Goal: Information Seeking & Learning: Learn about a topic

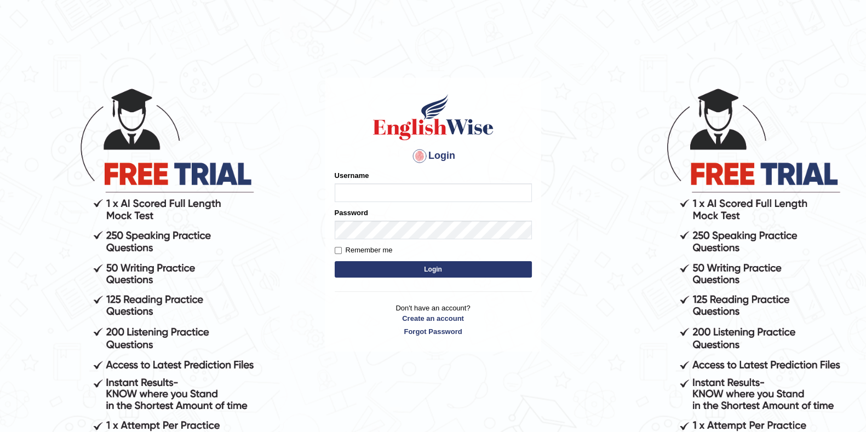
type input "eduardo_pte"
click at [453, 267] on button "Login" at bounding box center [433, 269] width 197 height 16
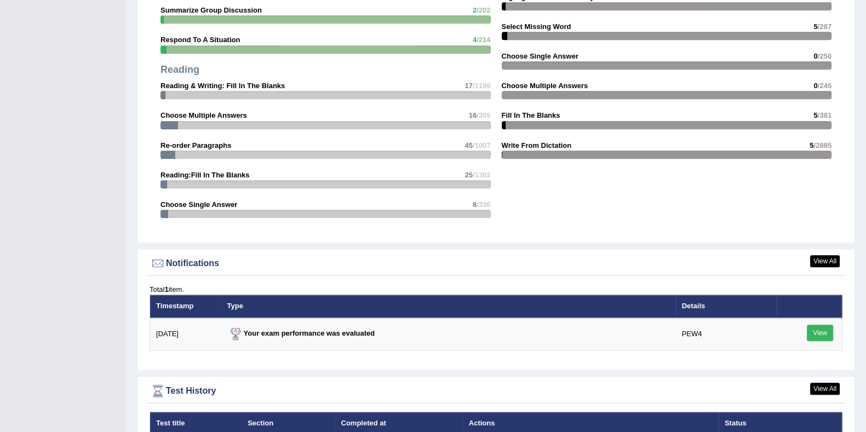
scroll to position [1235, 0]
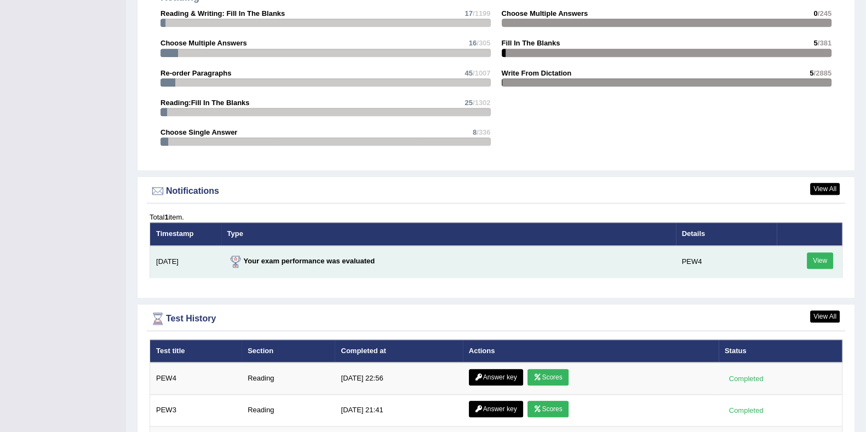
click at [814, 259] on link "View" at bounding box center [820, 261] width 26 height 16
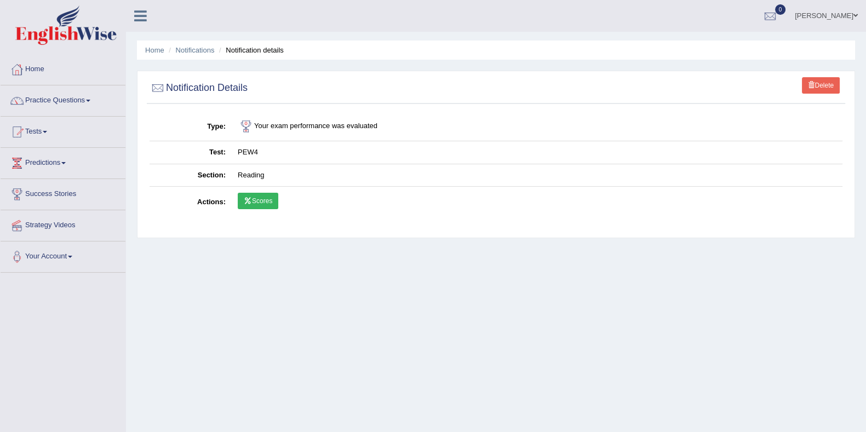
click at [271, 199] on link "Scores" at bounding box center [258, 201] width 41 height 16
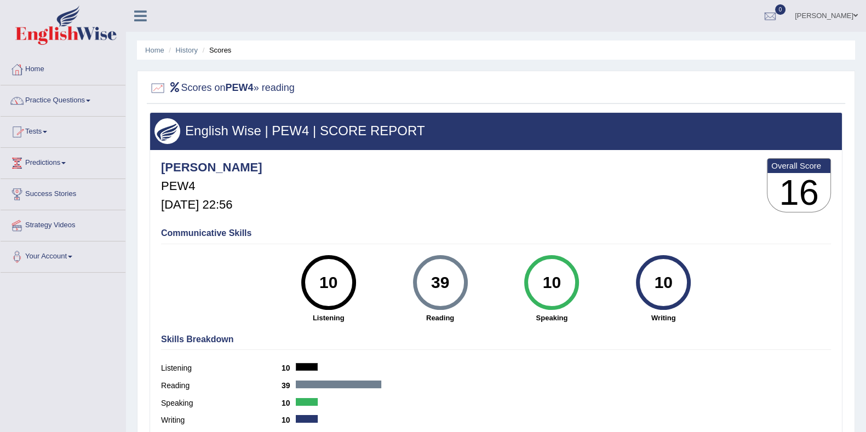
click at [49, 63] on link "Home" at bounding box center [63, 67] width 125 height 27
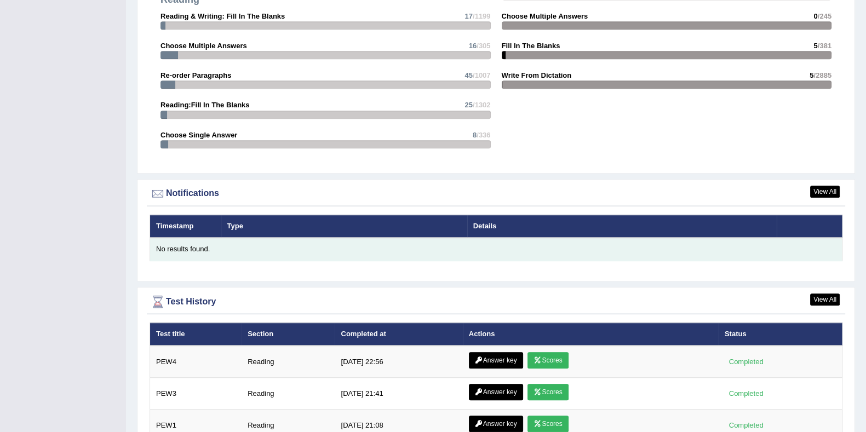
scroll to position [1284, 0]
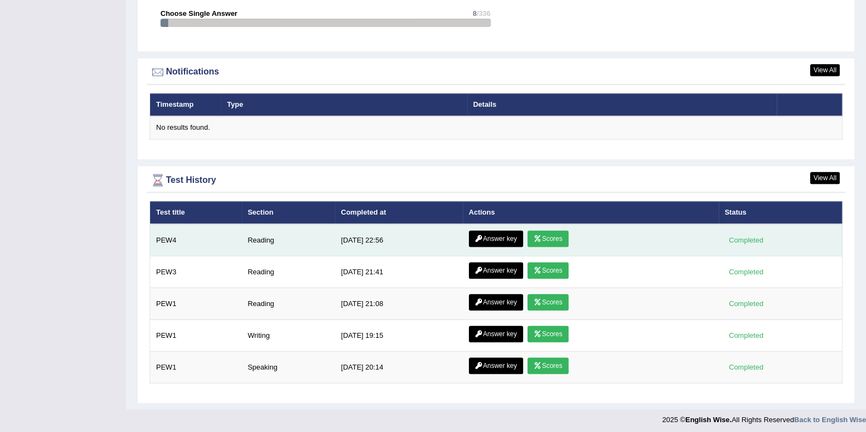
click at [487, 233] on link "Answer key" at bounding box center [496, 239] width 54 height 16
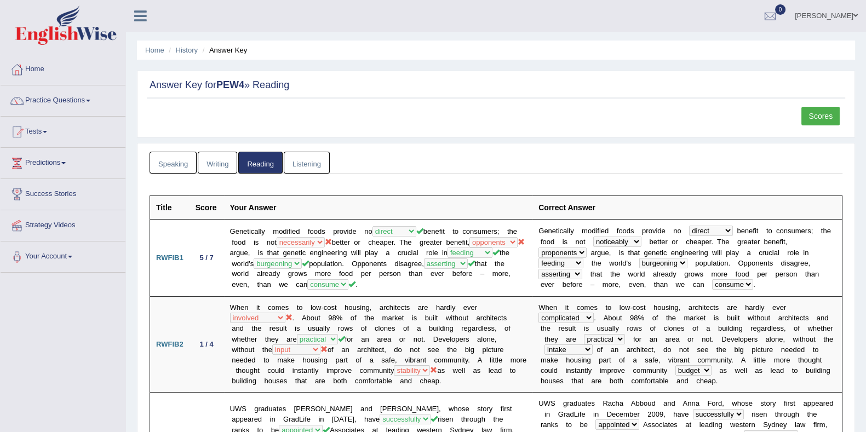
click at [105, 20] on img at bounding box center [65, 24] width 101 height 39
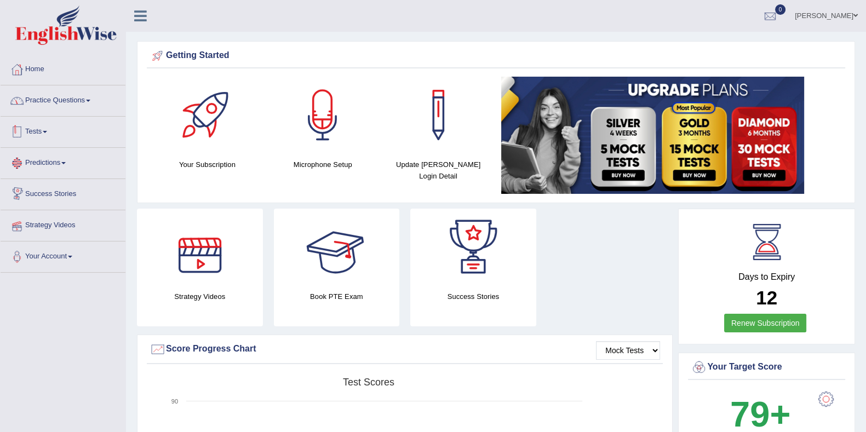
click at [50, 103] on link "Practice Questions" at bounding box center [63, 98] width 125 height 27
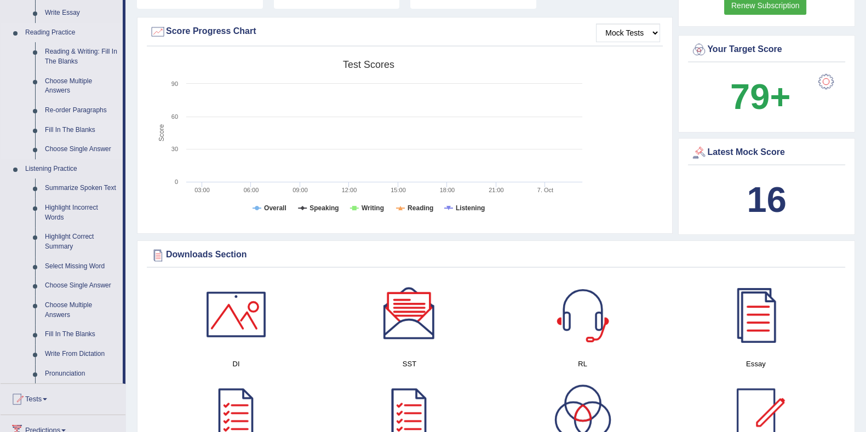
scroll to position [342, 0]
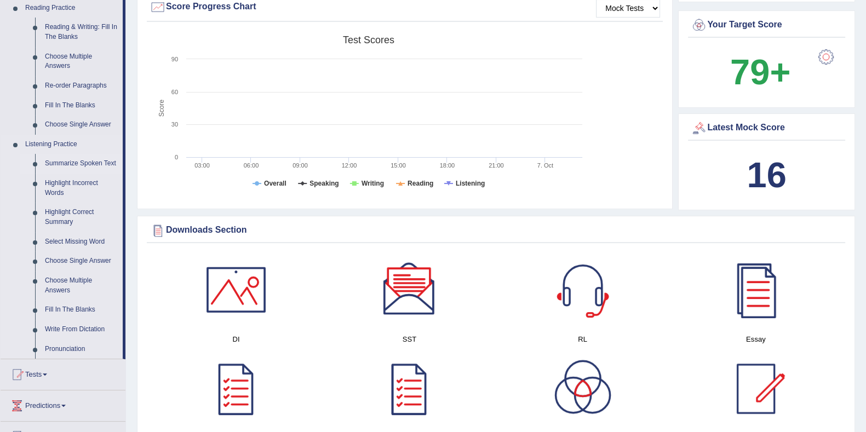
click at [70, 165] on link "Summarize Spoken Text" at bounding box center [81, 164] width 83 height 20
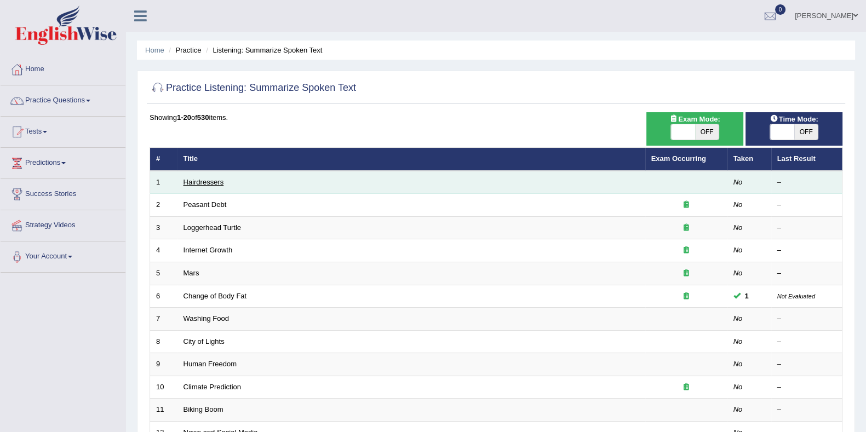
click at [201, 181] on link "Hairdressers" at bounding box center [204, 182] width 41 height 8
